Goal: Information Seeking & Learning: Find specific fact

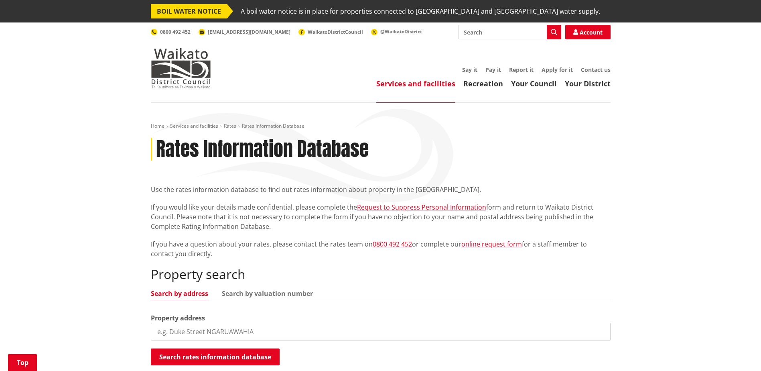
scroll to position [120, 0]
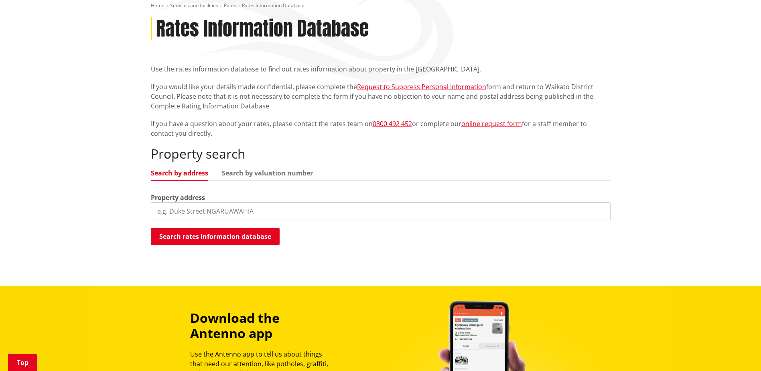
click at [180, 213] on input "search" at bounding box center [381, 211] width 460 height 18
type input "505 Te Kowhai"
click at [199, 235] on button "Search rates information database" at bounding box center [215, 236] width 129 height 17
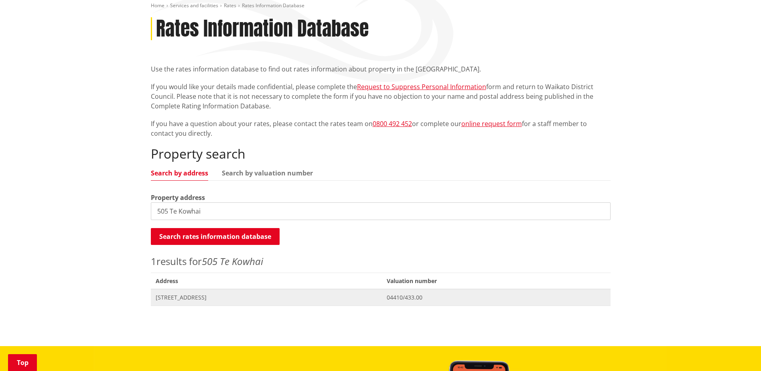
click at [189, 297] on span "[STREET_ADDRESS]" at bounding box center [267, 297] width 222 height 8
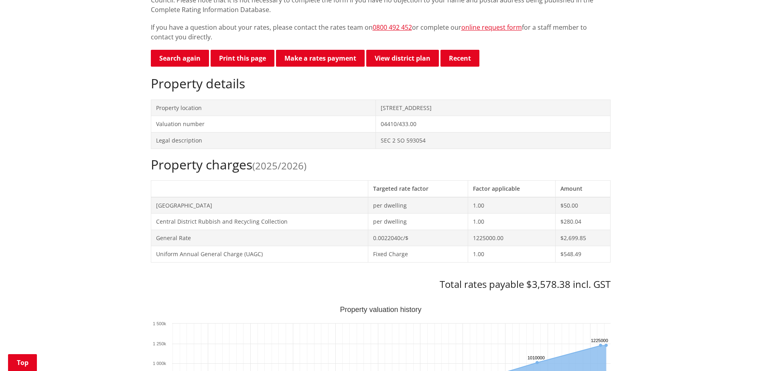
scroll to position [241, 0]
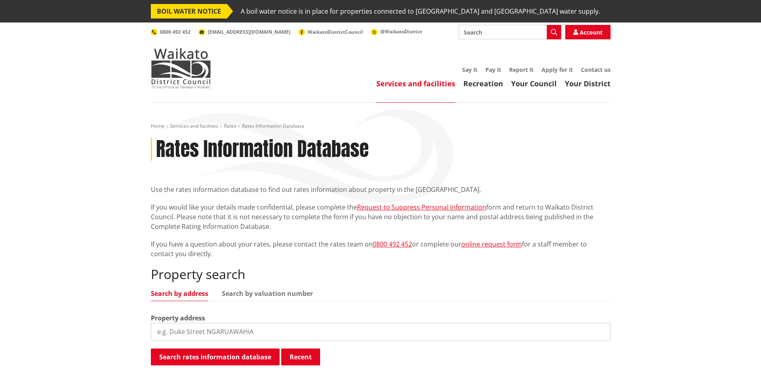
scroll to position [120, 0]
